Goal: Transaction & Acquisition: Obtain resource

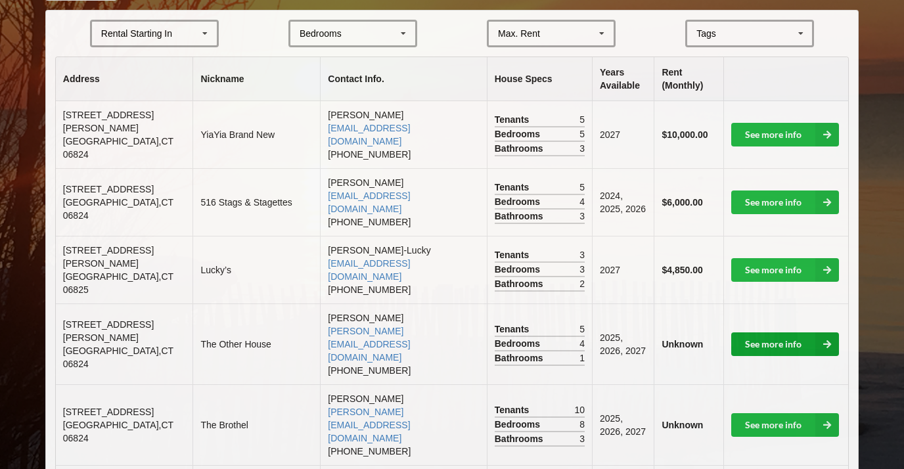
scroll to position [295, 0]
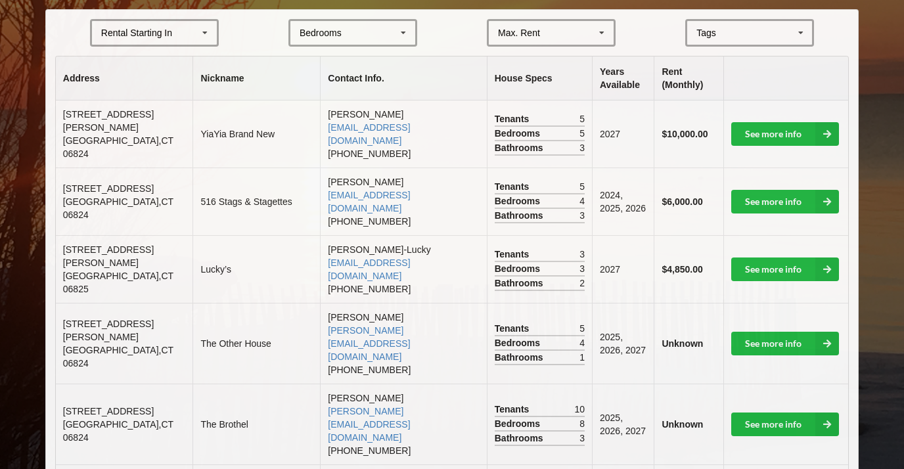
click at [207, 39] on icon at bounding box center [205, 33] width 20 height 24
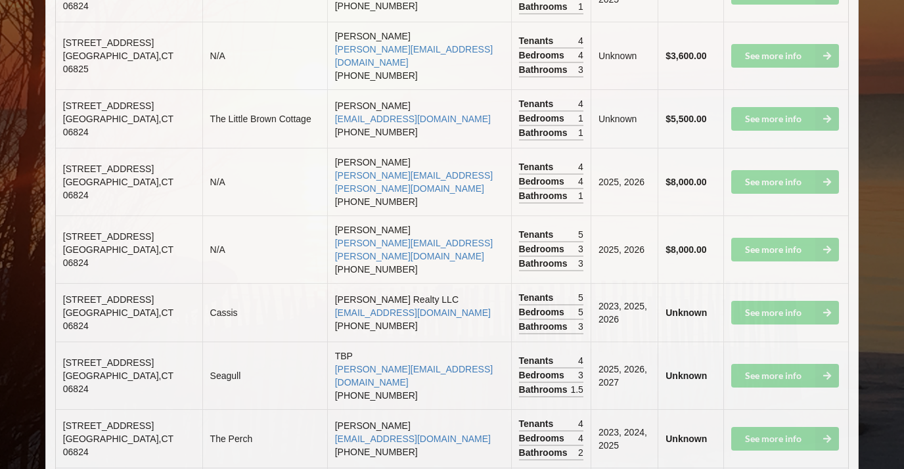
scroll to position [812, 0]
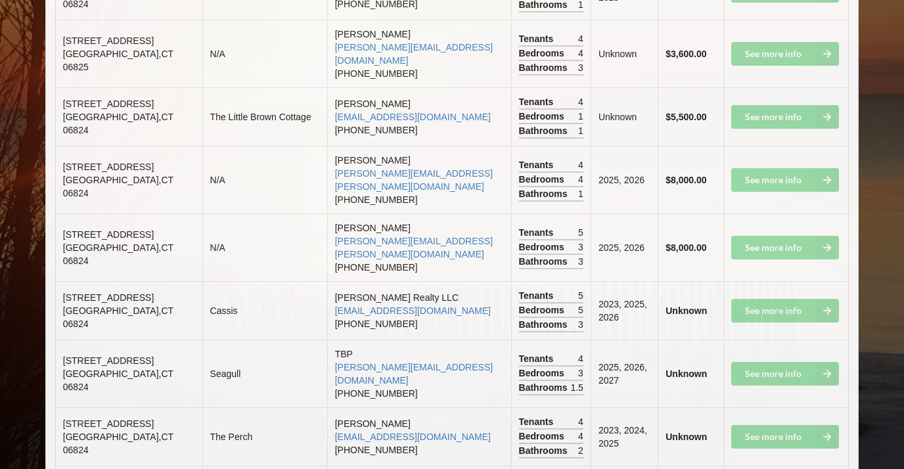
click at [747, 340] on td "See more info" at bounding box center [785, 374] width 125 height 68
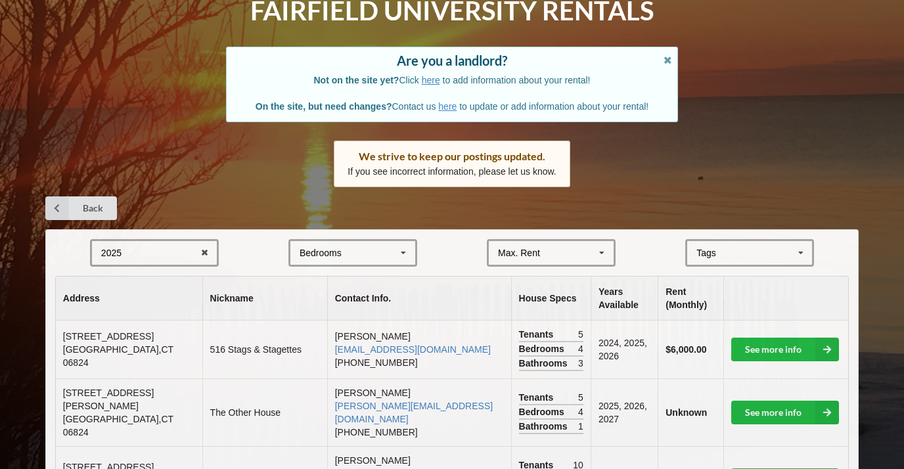
scroll to position [0, 0]
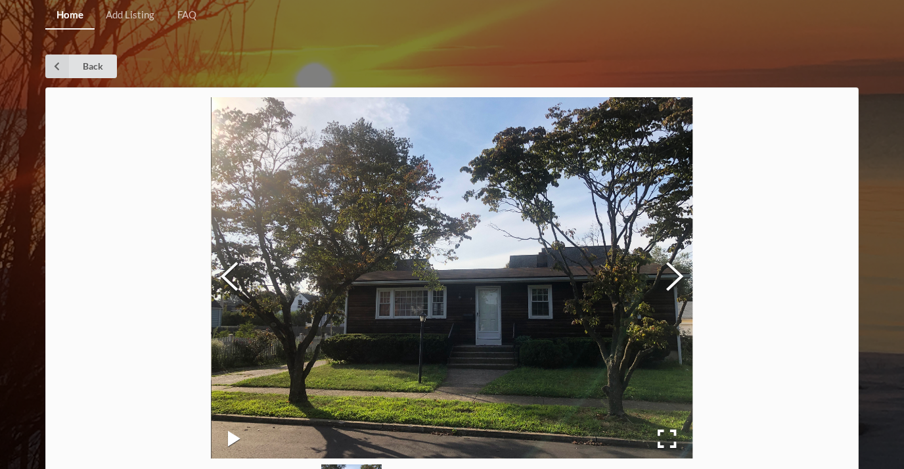
scroll to position [50, 0]
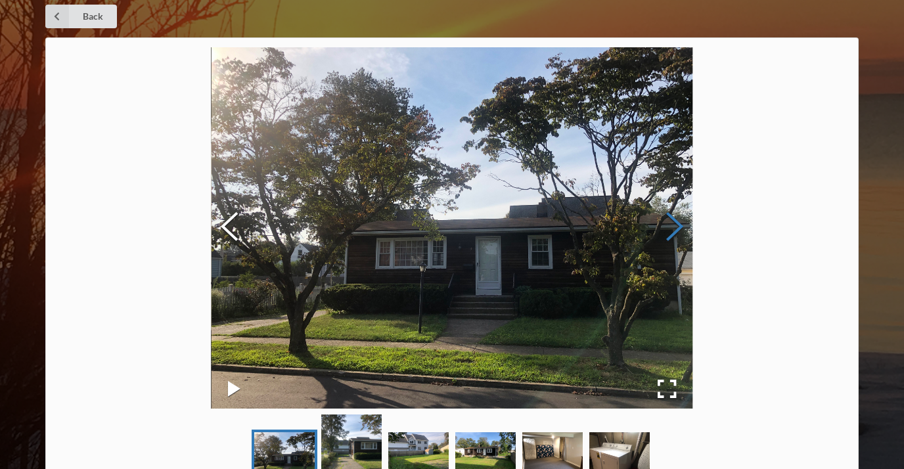
click at [673, 220] on button "Next Slide" at bounding box center [674, 228] width 37 height 119
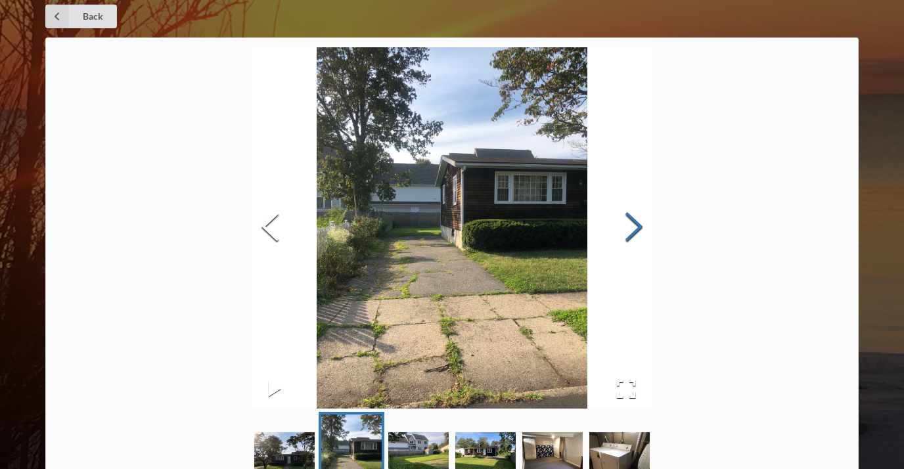
click at [631, 232] on button "Next Slide" at bounding box center [634, 228] width 37 height 119
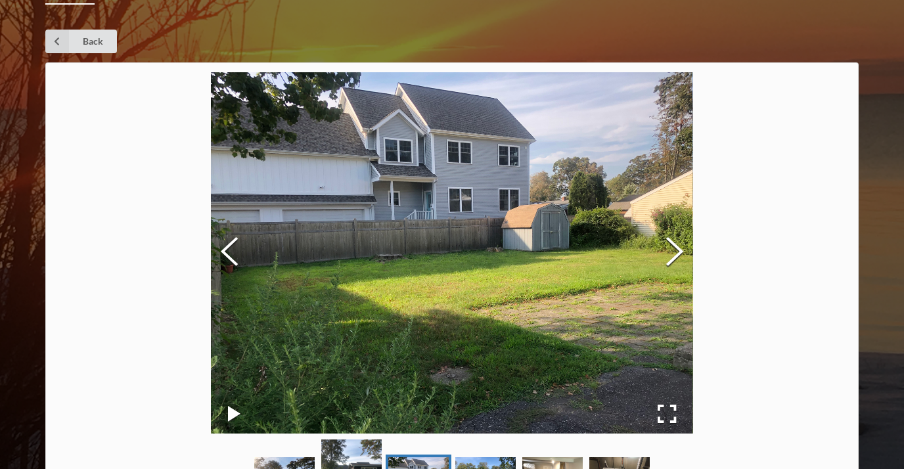
scroll to position [0, 0]
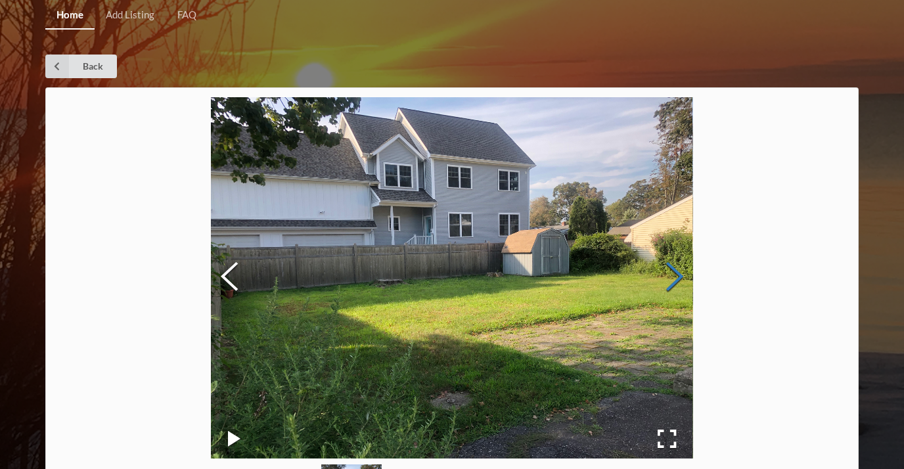
click at [656, 219] on button "Next Slide" at bounding box center [674, 278] width 37 height 119
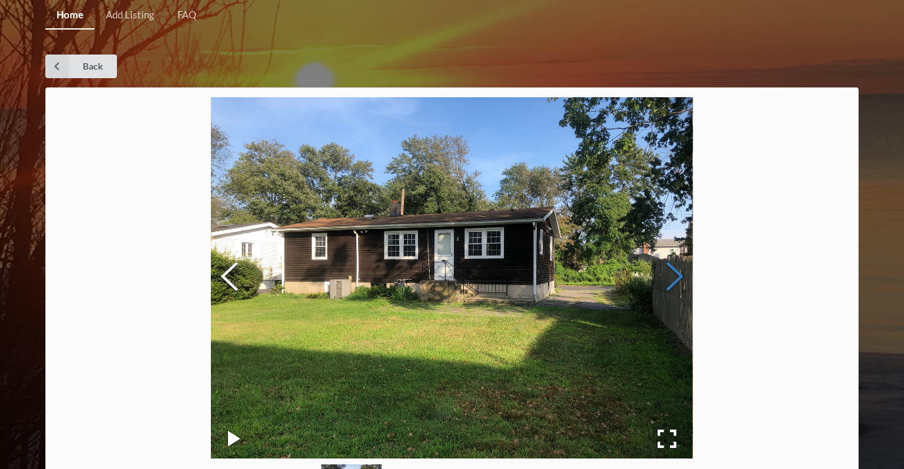
click at [680, 282] on button "Next Slide" at bounding box center [674, 278] width 37 height 119
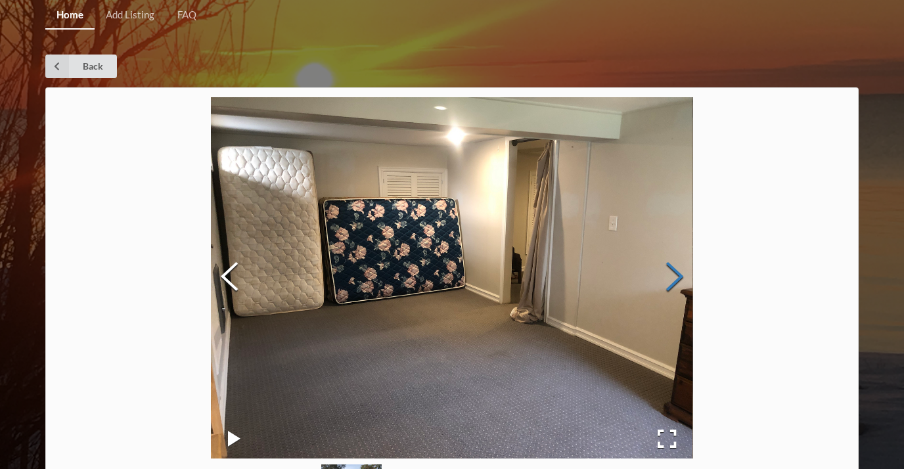
click at [656, 219] on button "Next Slide" at bounding box center [674, 278] width 37 height 119
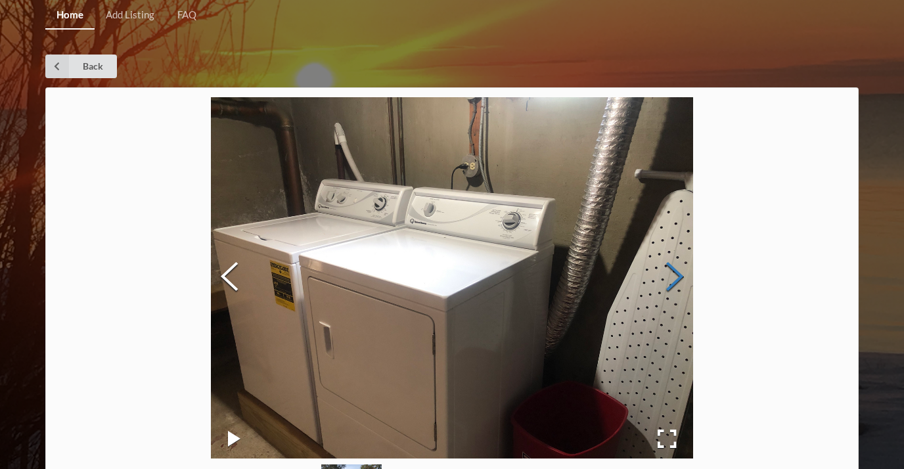
click at [672, 287] on button "Next Slide" at bounding box center [674, 278] width 37 height 119
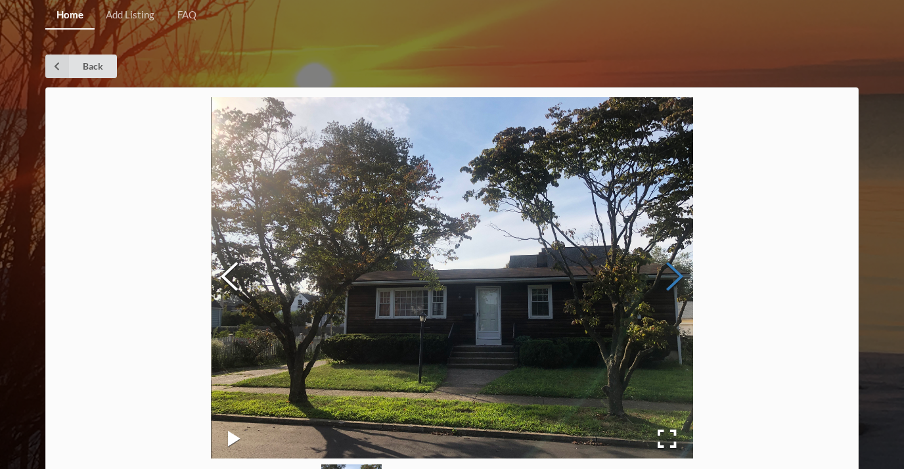
click at [672, 287] on button "Next Slide" at bounding box center [674, 278] width 37 height 119
